Goal: Use online tool/utility: Utilize a website feature to perform a specific function

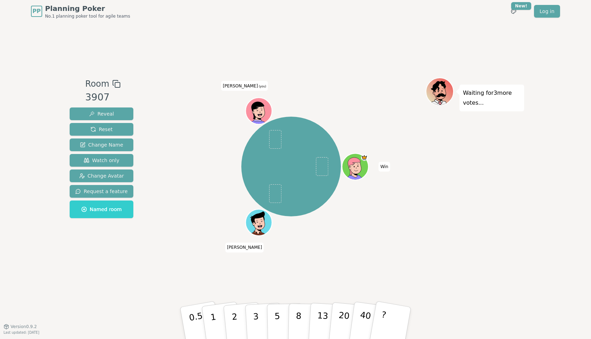
click at [356, 259] on div "Win [PERSON_NAME] (you)" at bounding box center [291, 174] width 269 height 194
click at [401, 246] on div "Win [PERSON_NAME] (you)" at bounding box center [291, 174] width 269 height 194
click at [389, 256] on div "Win [PERSON_NAME] (you)" at bounding box center [291, 174] width 269 height 194
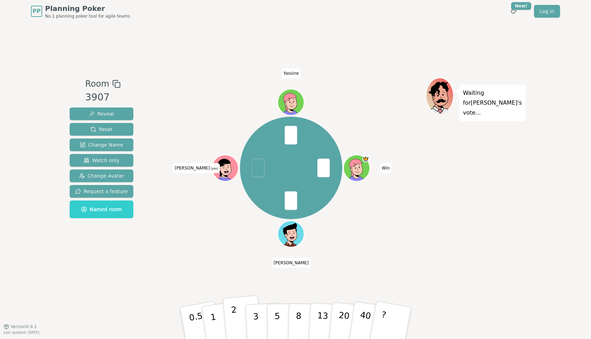
click at [232, 305] on p "2" at bounding box center [235, 324] width 9 height 38
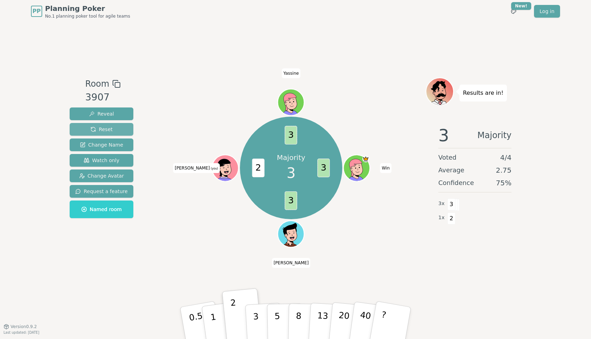
click at [114, 129] on button "Reset" at bounding box center [102, 129] width 64 height 13
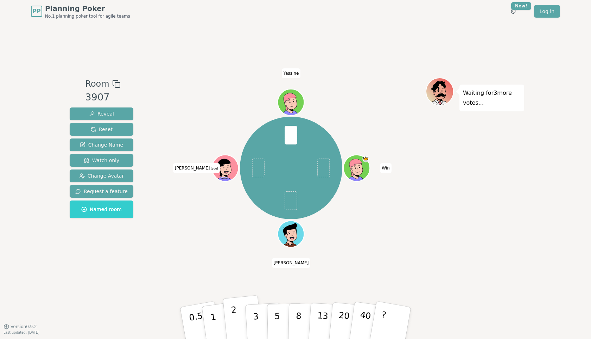
click at [239, 305] on button "2" at bounding box center [243, 323] width 40 height 56
click at [203, 286] on div "Room 3907 Reveal Reset Change Name Watch only Change Avatar Request a feature N…" at bounding box center [296, 174] width 458 height 303
click at [216, 305] on button "1" at bounding box center [222, 322] width 42 height 57
click at [124, 268] on div "Room 3907 Reveal Reset Change Name Watch only Change Avatar Request a feature N…" at bounding box center [101, 174] width 69 height 194
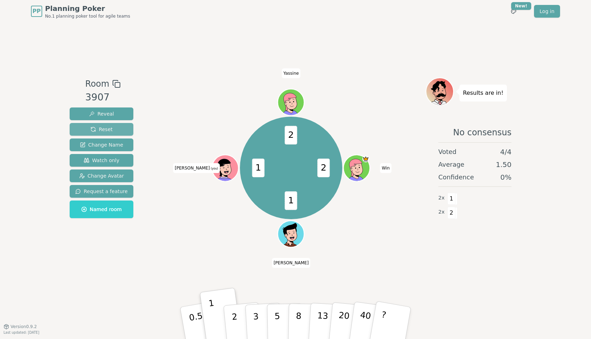
click at [113, 127] on button "Reset" at bounding box center [102, 129] width 64 height 13
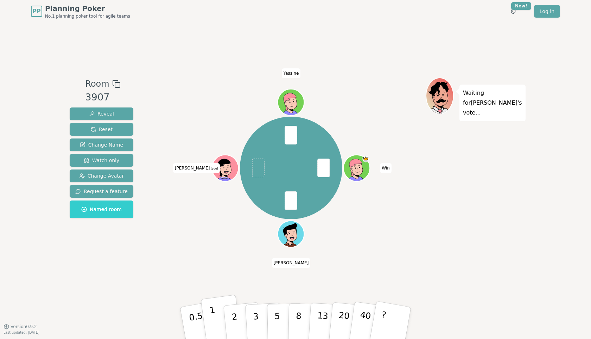
click at [215, 305] on button "1" at bounding box center [222, 322] width 42 height 57
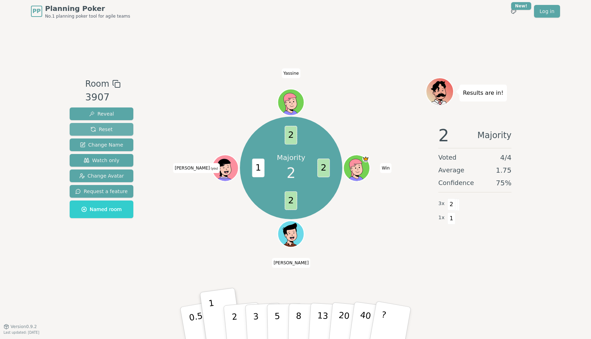
click at [111, 126] on span "Reset" at bounding box center [101, 129] width 22 height 7
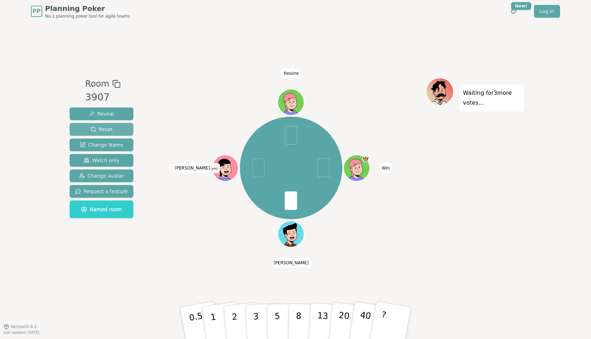
click at [119, 128] on button "Reset" at bounding box center [102, 129] width 64 height 13
click at [249, 280] on div "Room 3907 Reveal Reset Change Name Watch only Change Avatar Request a feature N…" at bounding box center [296, 174] width 458 height 303
click at [254, 305] on p "3" at bounding box center [257, 323] width 8 height 38
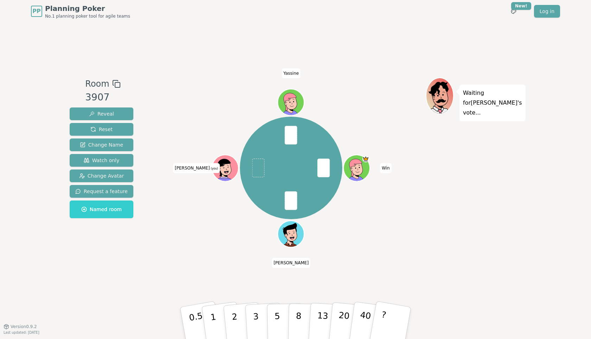
click at [223, 258] on div "Win [PERSON_NAME] (you) [PERSON_NAME]" at bounding box center [291, 174] width 269 height 194
click at [234, 305] on p "2" at bounding box center [235, 324] width 9 height 38
click at [389, 305] on button "?" at bounding box center [391, 323] width 44 height 58
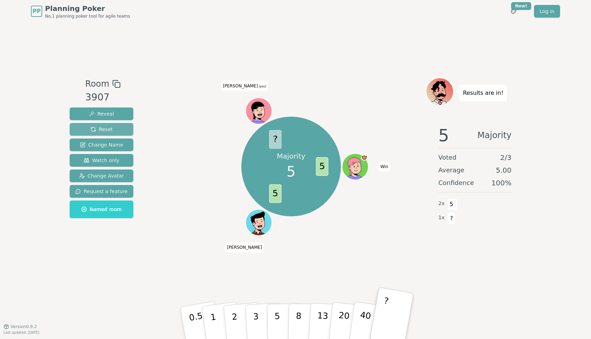
click at [119, 126] on button "Reset" at bounding box center [102, 129] width 64 height 13
